Goal: Task Accomplishment & Management: Use online tool/utility

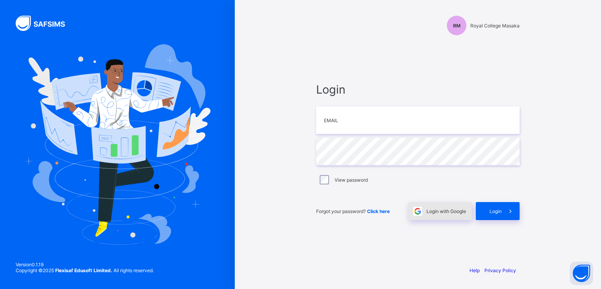
click at [438, 212] on span "Login with Google" at bounding box center [446, 211] width 40 height 6
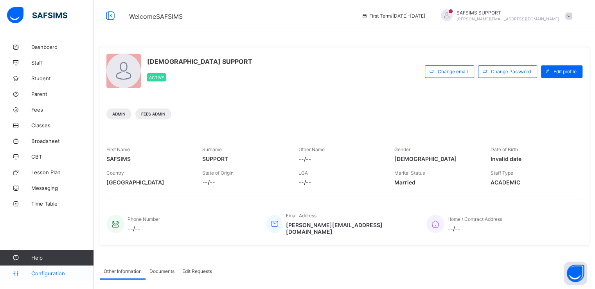
click at [45, 274] on span "Configuration" at bounding box center [62, 273] width 62 height 6
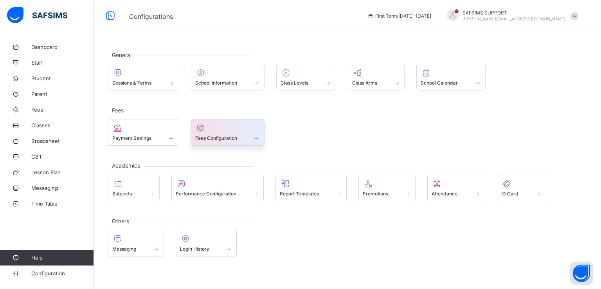
click at [210, 141] on div "Fees Configuration" at bounding box center [228, 132] width 74 height 27
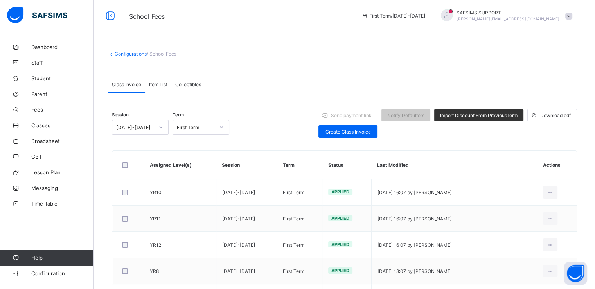
click at [183, 82] on span "Collectibles" at bounding box center [188, 84] width 26 height 6
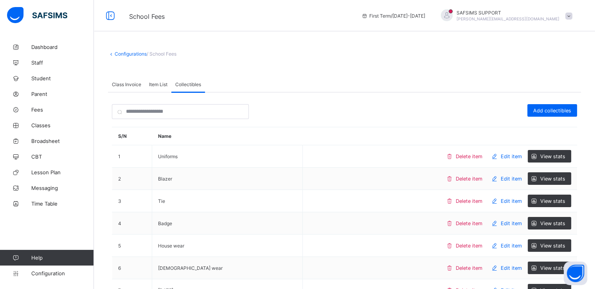
click at [156, 83] on span "Item List" at bounding box center [158, 84] width 18 height 6
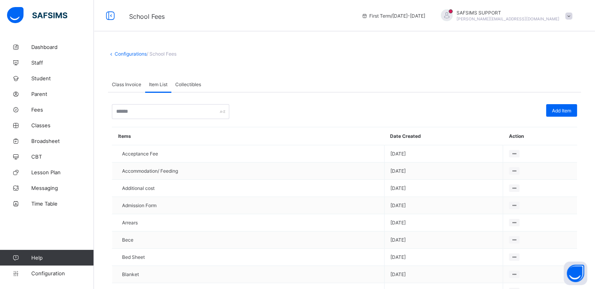
click at [181, 84] on span "Collectibles" at bounding box center [188, 84] width 26 height 6
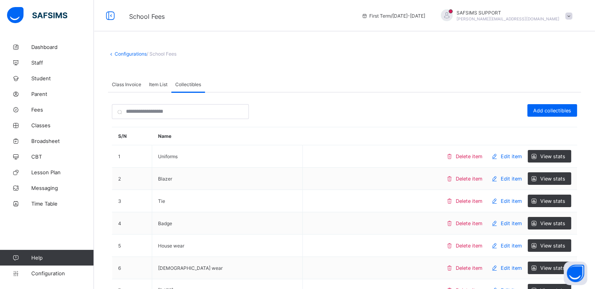
click at [155, 86] on span "Item List" at bounding box center [158, 84] width 18 height 6
